Goal: Information Seeking & Learning: Learn about a topic

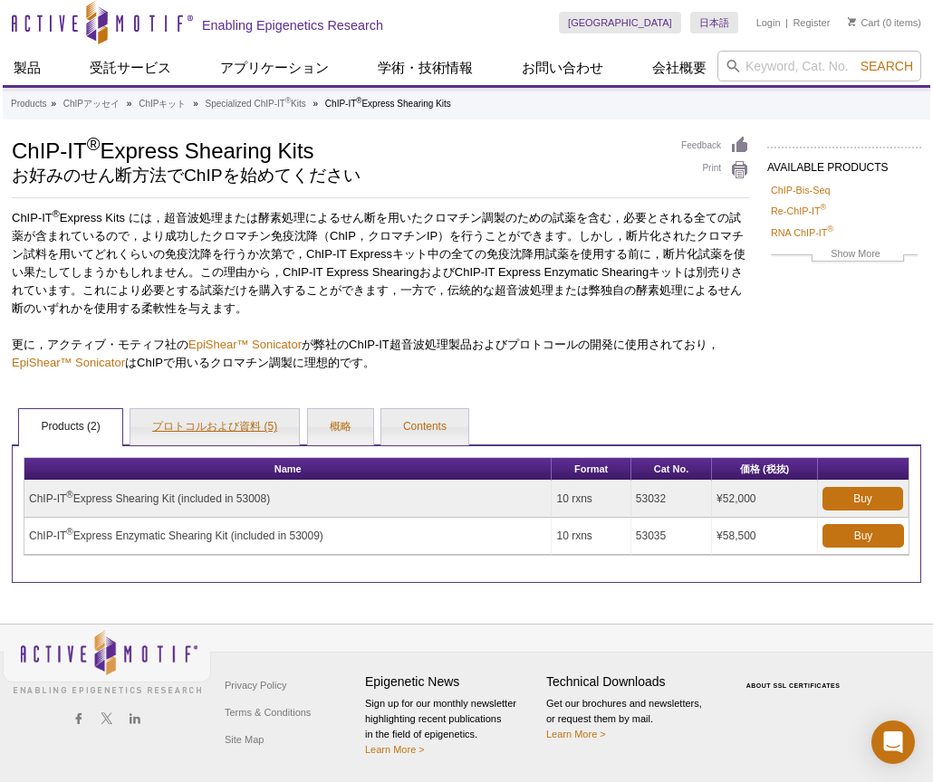
scroll to position [4, 0]
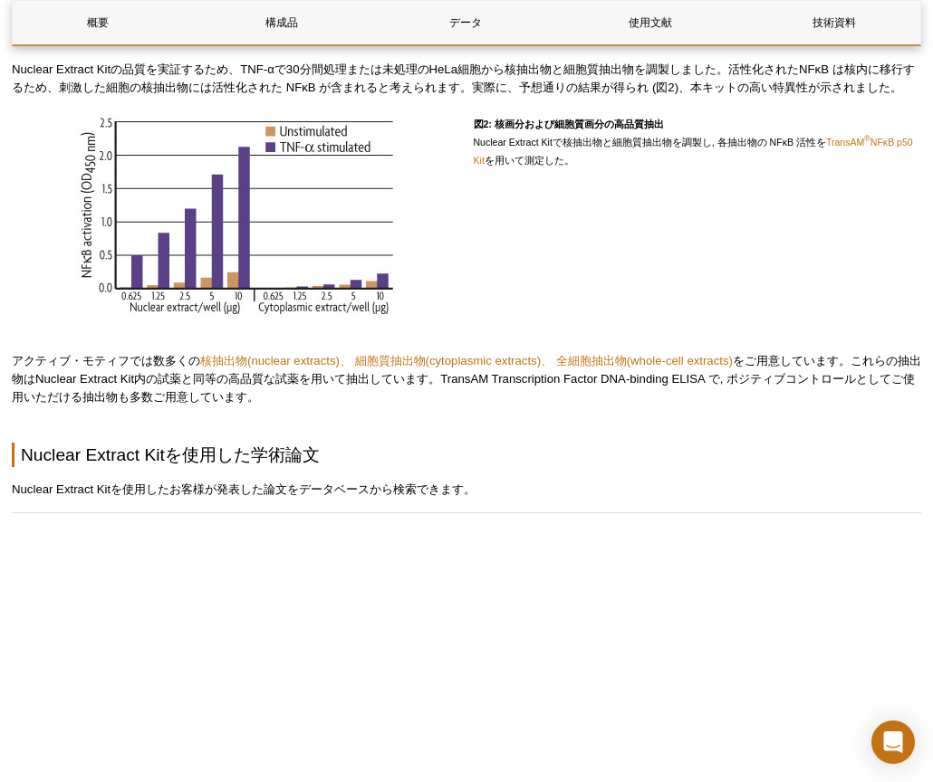
scroll to position [2023, 0]
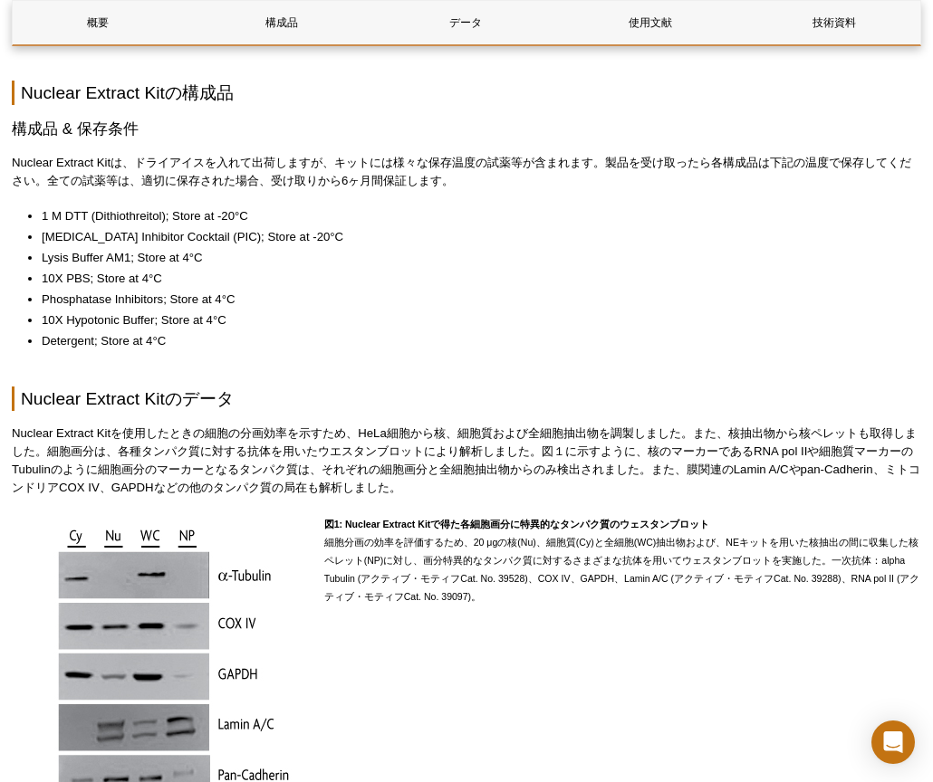
scroll to position [1143, 0]
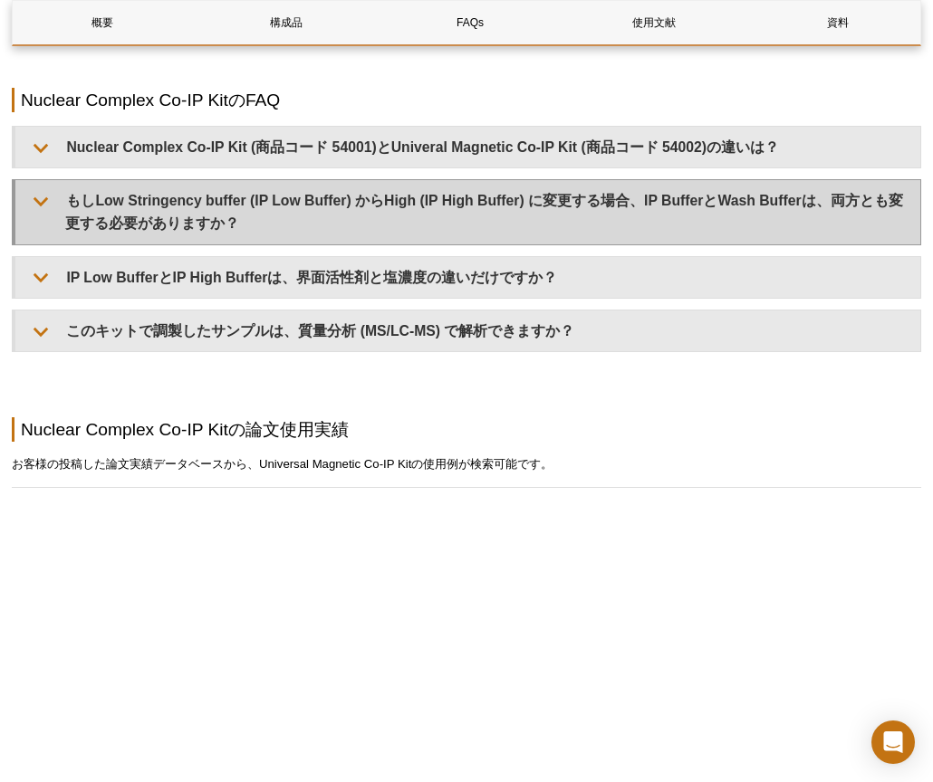
scroll to position [1717, 0]
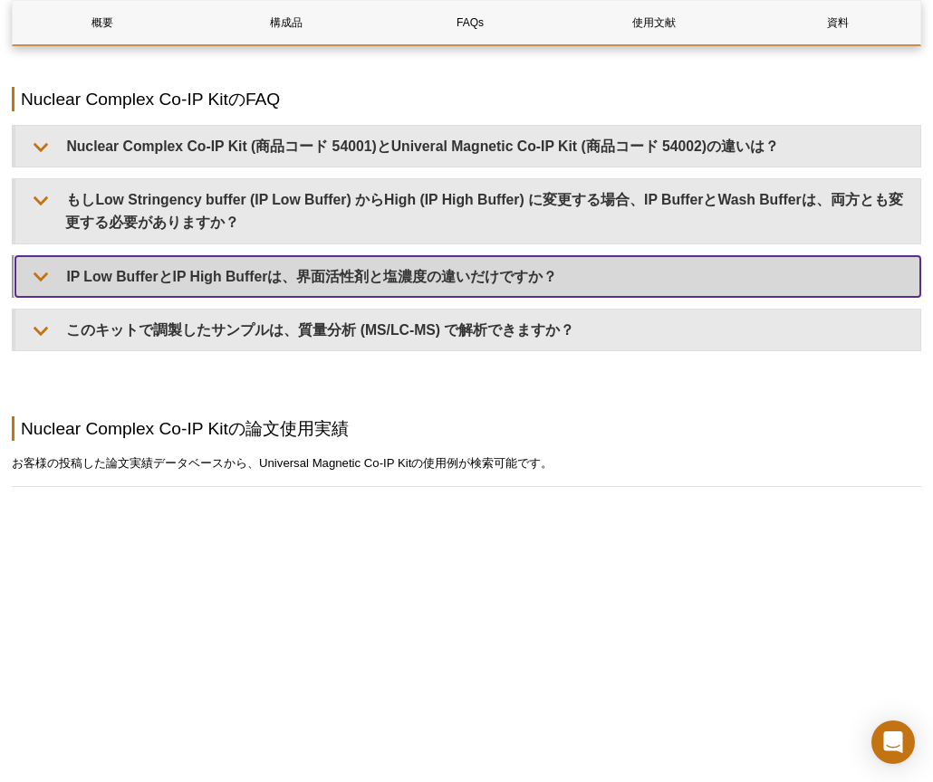
click at [435, 273] on summary "IP Low BufferとIP High Bufferは、界面活性剤と塩濃度の違いだけですか？" at bounding box center [467, 276] width 905 height 41
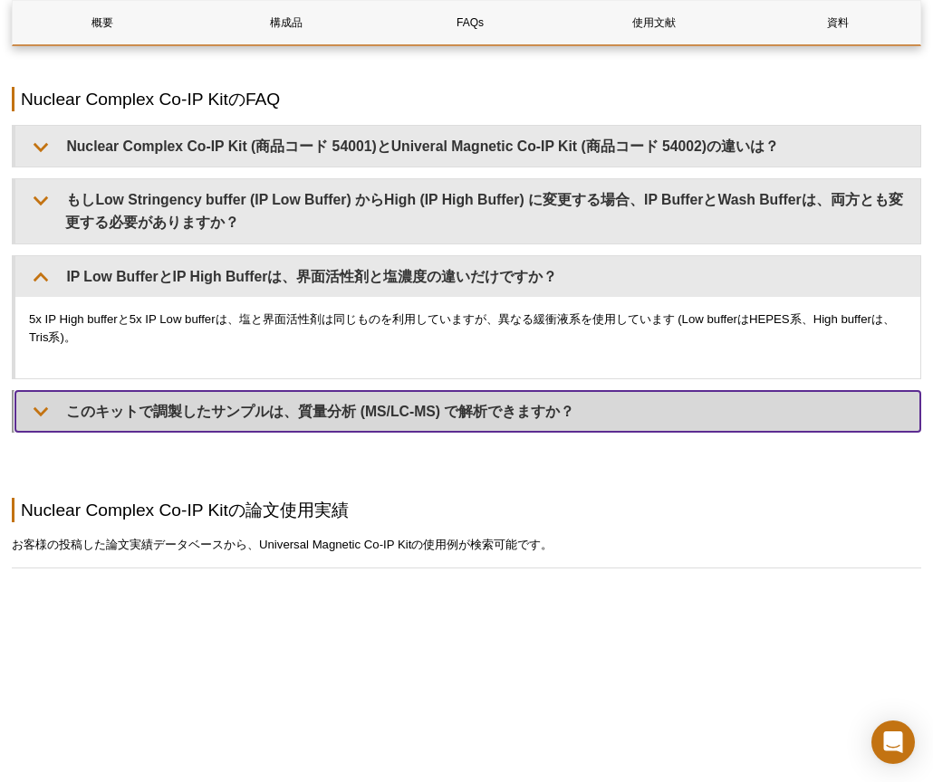
click at [387, 397] on summary "このキットで調製したサンプルは、質量分析 (MS/LC-MS) で解析できますか？" at bounding box center [467, 411] width 905 height 41
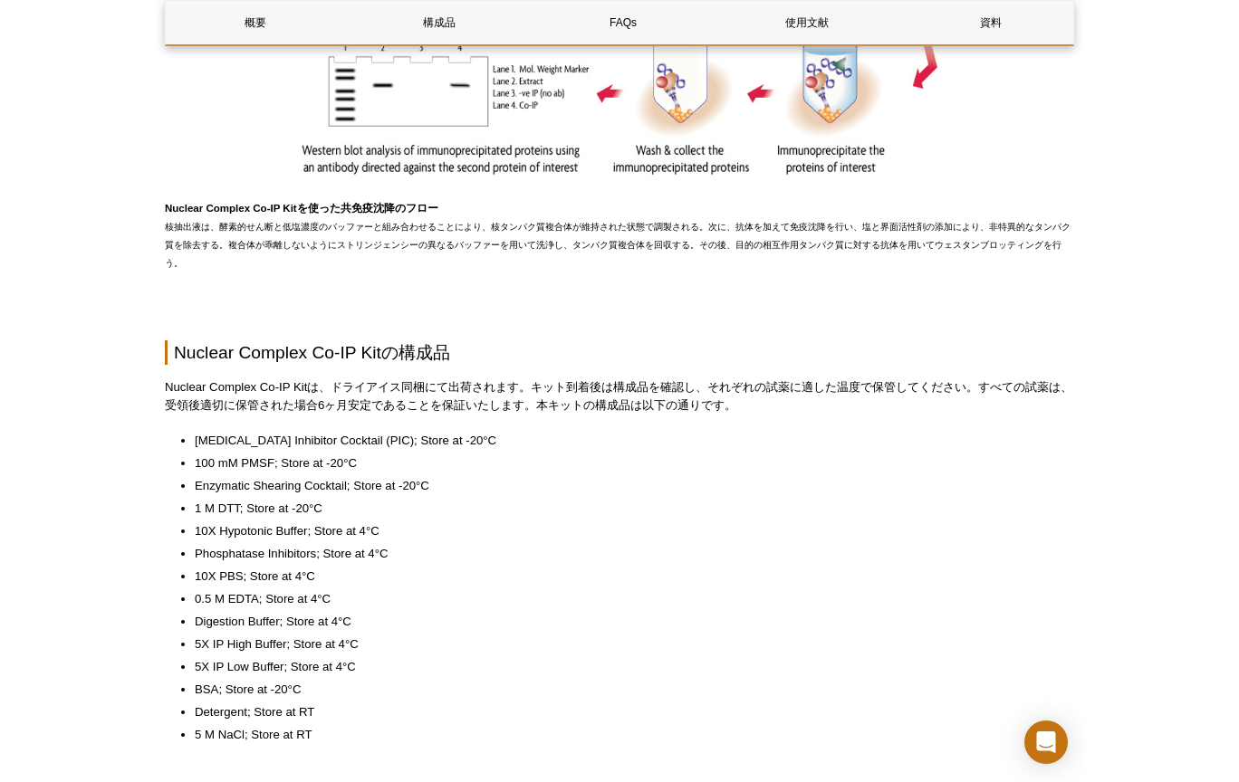
scroll to position [988, 0]
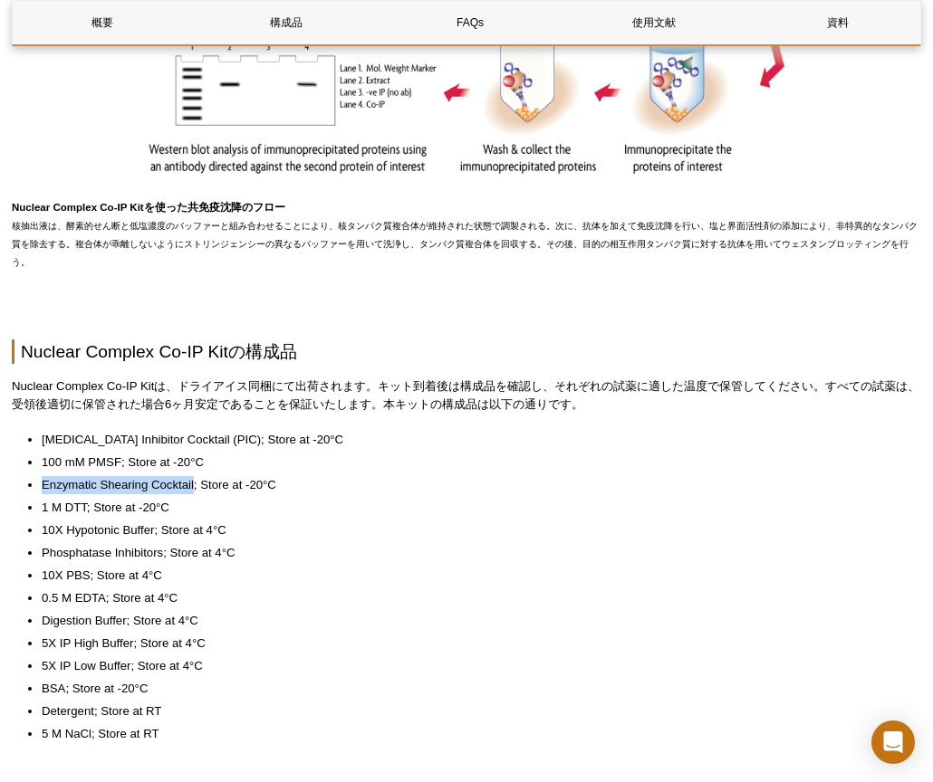
drag, startPoint x: 195, startPoint y: 467, endPoint x: 44, endPoint y: 468, distance: 150.3
click at [43, 476] on li "Enzymatic Shearing Cocktail; Store at -20°C" at bounding box center [472, 485] width 861 height 18
copy li "Enzymatic Shearing Cocktail"
